Goal: Entertainment & Leisure: Consume media (video, audio)

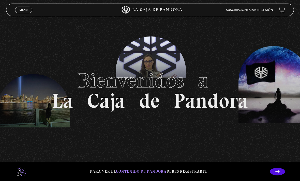
click at [22, 12] on link "Menu Cerrar" at bounding box center [23, 10] width 17 height 7
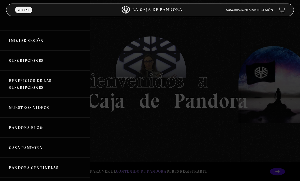
click at [18, 41] on link "Iniciar Sesión" at bounding box center [45, 40] width 90 height 20
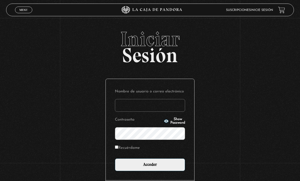
type input "[EMAIL_ADDRESS][DOMAIN_NAME]"
click at [150, 167] on input "Acceder" at bounding box center [150, 165] width 70 height 13
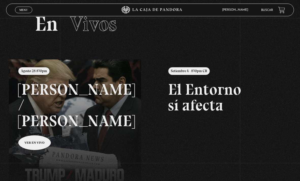
scroll to position [17, 0]
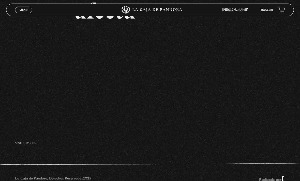
scroll to position [72, 0]
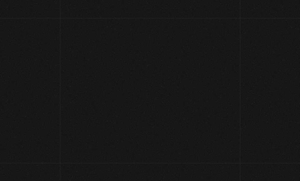
scroll to position [72, 0]
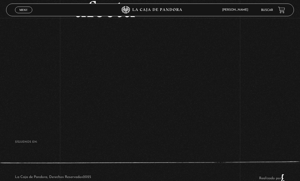
click at [27, 5] on div "Menu Cerrar" at bounding box center [60, 10] width 90 height 12
click at [26, 10] on span "Menu" at bounding box center [23, 9] width 8 height 3
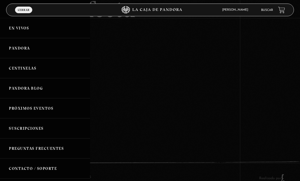
click at [46, 70] on link "Centinelas" at bounding box center [45, 68] width 90 height 20
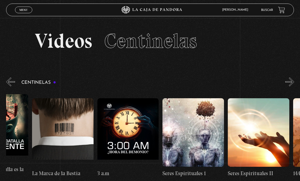
scroll to position [0, 5915]
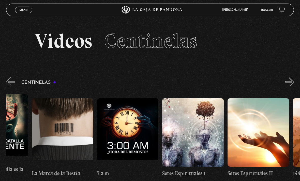
click at [28, 9] on span "Menu" at bounding box center [23, 9] width 8 height 3
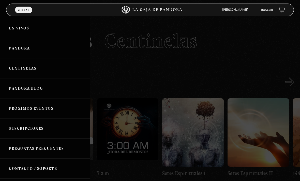
click at [42, 28] on link "En vivos" at bounding box center [45, 28] width 90 height 20
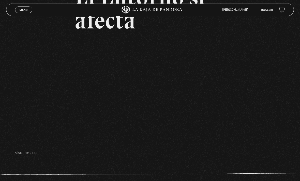
scroll to position [59, 0]
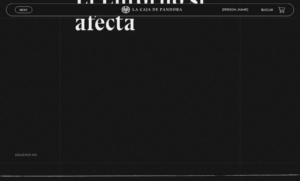
click at [27, 11] on span "Menu" at bounding box center [23, 9] width 8 height 3
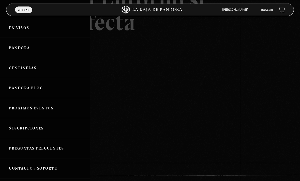
scroll to position [59, 0]
click at [39, 30] on link "En vivos" at bounding box center [45, 28] width 90 height 20
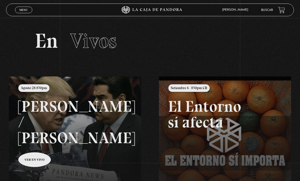
click at [102, 121] on link at bounding box center [159, 166] width 300 height 181
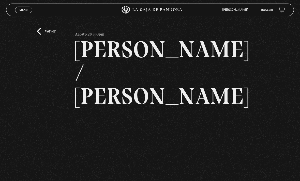
scroll to position [28, 0]
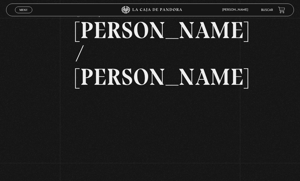
click at [25, 10] on span "Menu" at bounding box center [23, 9] width 8 height 3
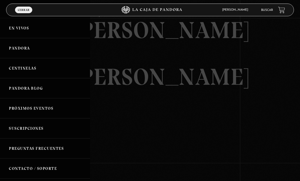
click at [43, 28] on link "En vivos" at bounding box center [45, 28] width 90 height 20
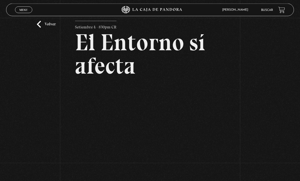
scroll to position [16, 0]
